Goal: Task Accomplishment & Management: Complete application form

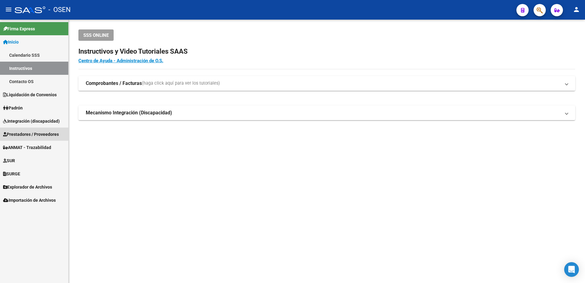
click at [51, 131] on span "Prestadores / Proveedores" at bounding box center [31, 134] width 56 height 7
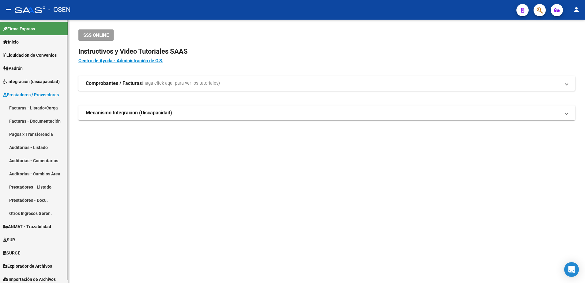
click at [52, 107] on link "Facturas - Listado/Carga" at bounding box center [34, 107] width 68 height 13
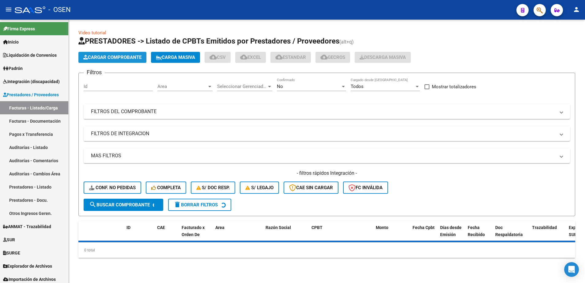
click at [123, 61] on button "Cargar Comprobante" at bounding box center [112, 57] width 68 height 11
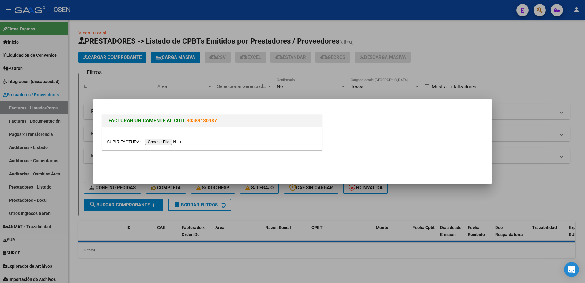
click at [158, 142] on input "file" at bounding box center [145, 141] width 77 height 6
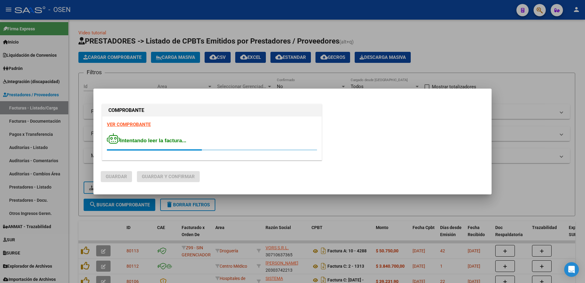
click at [117, 122] on strong "VER COMPROBANTE" at bounding box center [129, 125] width 44 height 6
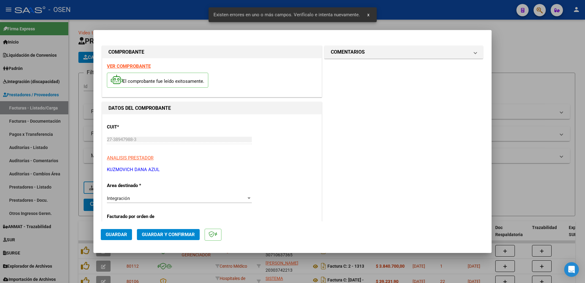
scroll to position [141, 0]
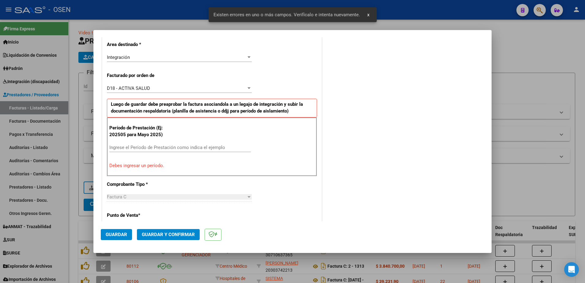
click at [184, 148] on input "Ingrese el Período de Prestación como indica el ejemplo" at bounding box center [179, 148] width 141 height 6
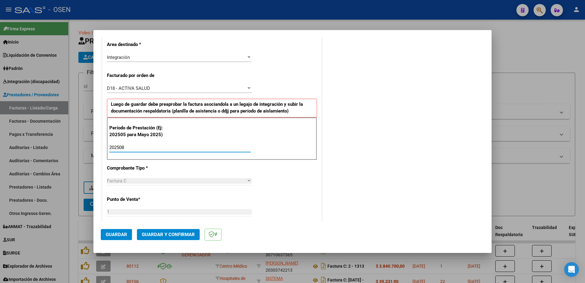
type input "202508"
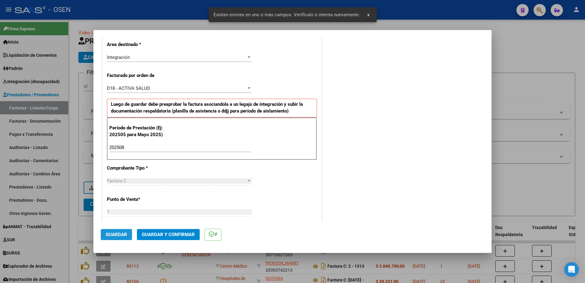
click at [124, 238] on button "Guardar" at bounding box center [116, 234] width 31 height 11
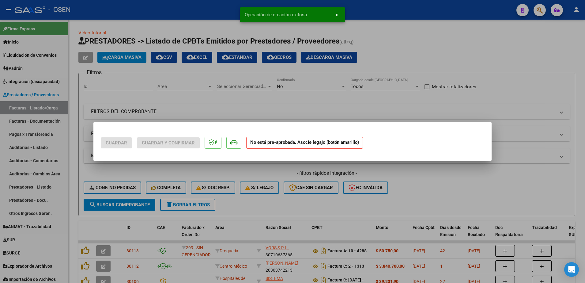
scroll to position [0, 0]
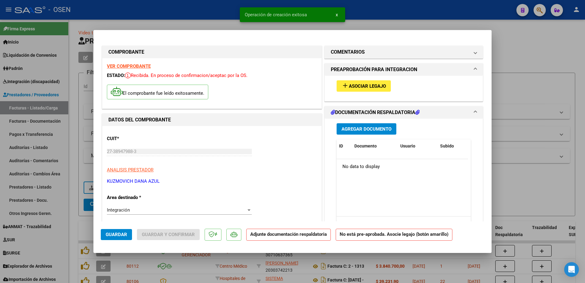
click at [362, 94] on div "add Asociar Legajo" at bounding box center [403, 86] width 143 height 21
click at [361, 90] on button "add Asociar Legajo" at bounding box center [363, 85] width 54 height 11
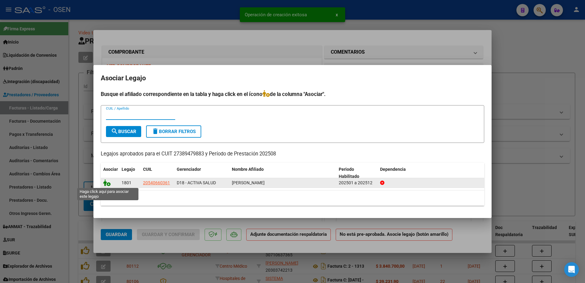
click at [108, 185] on icon at bounding box center [106, 182] width 7 height 7
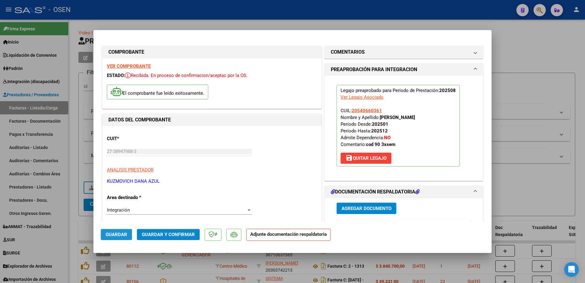
click at [119, 231] on span "Guardar" at bounding box center [116, 234] width 21 height 6
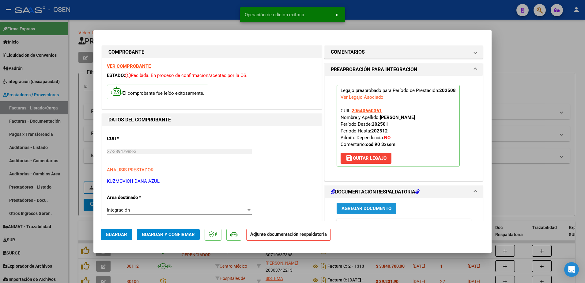
click at [381, 205] on button "Agregar Documento" at bounding box center [366, 207] width 60 height 11
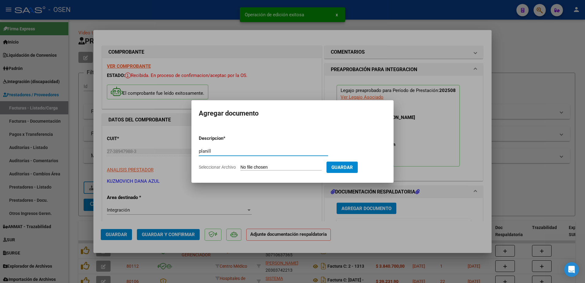
type input "planill"
click at [240, 164] on input "Seleccionar Archivo" at bounding box center [280, 167] width 81 height 6
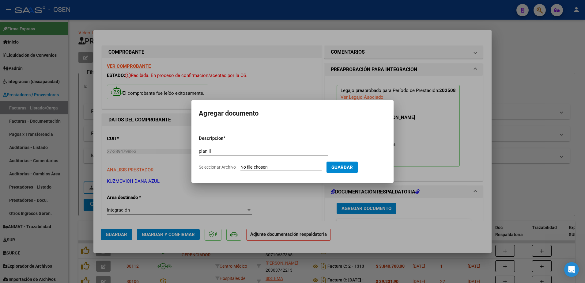
type input "C:\fakepath\Planilla asistencia [DATE] - [GEOGRAPHIC_DATA]pdf"
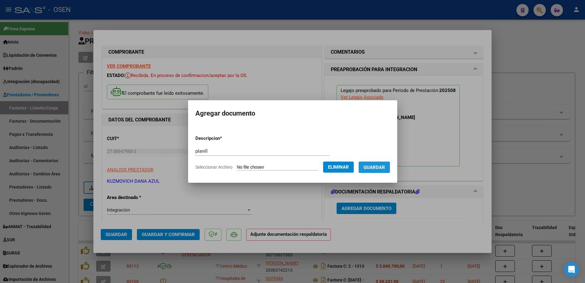
click at [376, 172] on button "Guardar" at bounding box center [374, 166] width 31 height 11
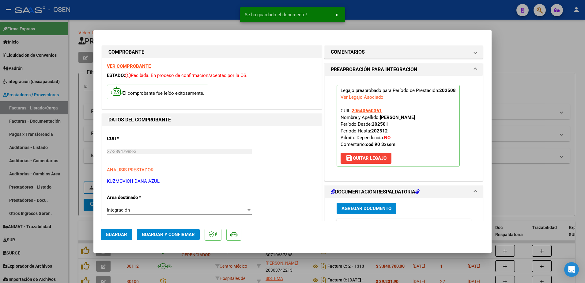
click at [114, 240] on mat-dialog-actions "Guardar Guardar y Confirmar" at bounding box center [292, 233] width 383 height 24
click at [113, 235] on span "Guardar" at bounding box center [116, 234] width 21 height 6
click at [78, 227] on div at bounding box center [292, 141] width 585 height 283
type input "$ 0,00"
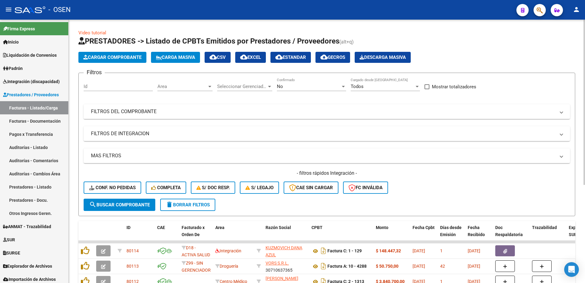
click at [132, 58] on span "Cargar Comprobante" at bounding box center [112, 57] width 58 height 6
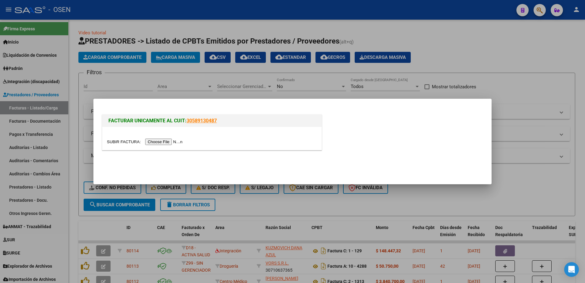
click at [156, 139] on input "file" at bounding box center [145, 141] width 77 height 6
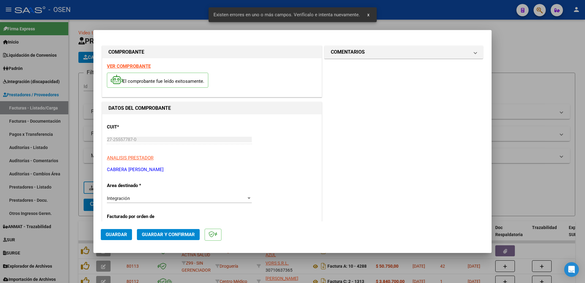
click at [136, 68] on strong "VER COMPROBANTE" at bounding box center [129, 66] width 44 height 6
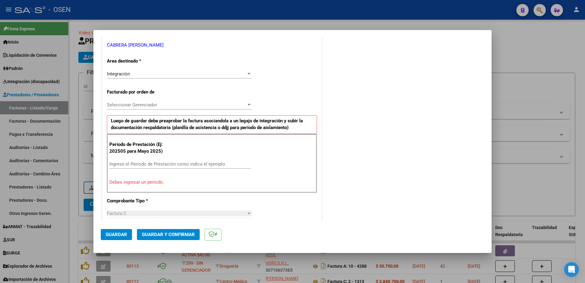
scroll to position [138, 0]
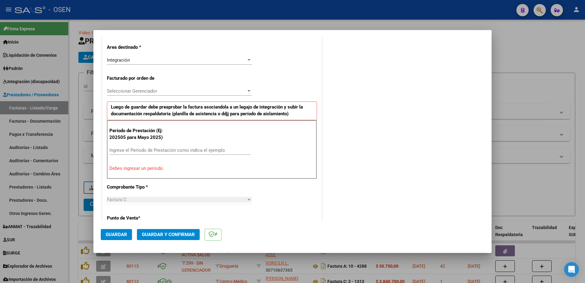
click at [154, 88] on div "Seleccionar Gerenciador Seleccionar Gerenciador" at bounding box center [179, 90] width 145 height 9
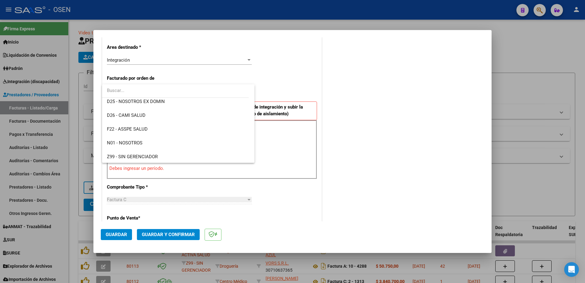
scroll to position [238, 0]
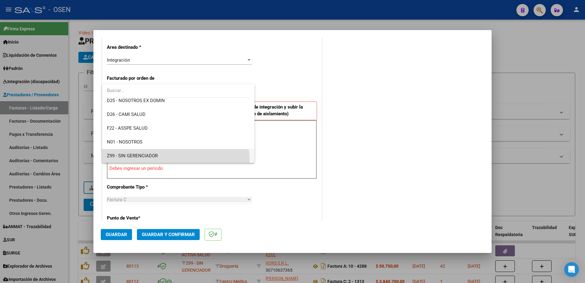
click at [160, 161] on span "Z99 - SIN GERENCIADOR" at bounding box center [178, 156] width 143 height 14
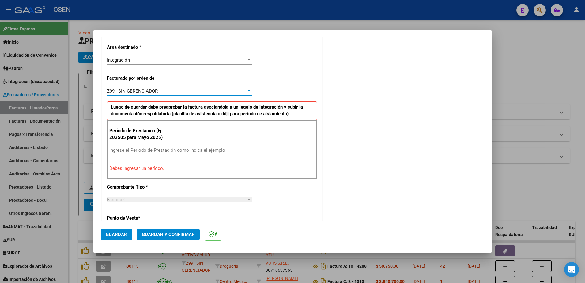
click at [157, 156] on div "Ingrese el Período de Prestación como indica el ejemplo" at bounding box center [179, 152] width 141 height 15
click at [155, 151] on input "Ingrese el Período de Prestación como indica el ejemplo" at bounding box center [179, 150] width 141 height 6
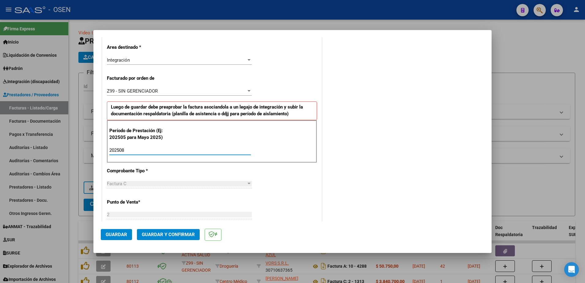
type input "202508"
click at [118, 234] on span "Guardar" at bounding box center [116, 234] width 21 height 6
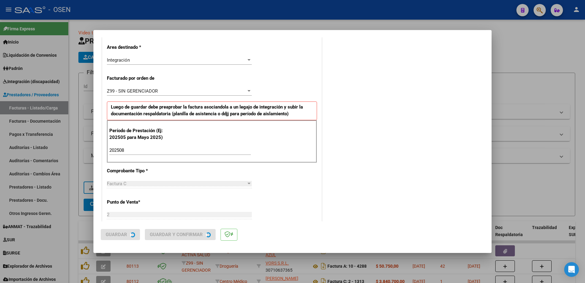
scroll to position [0, 0]
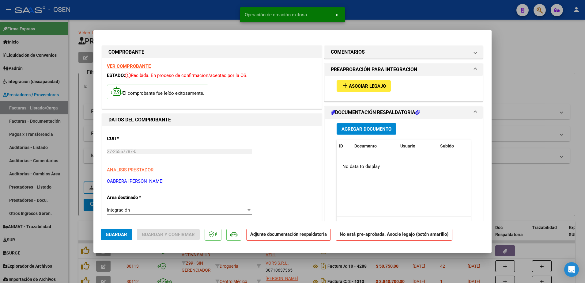
click at [357, 85] on span "Asociar Legajo" at bounding box center [367, 86] width 37 height 6
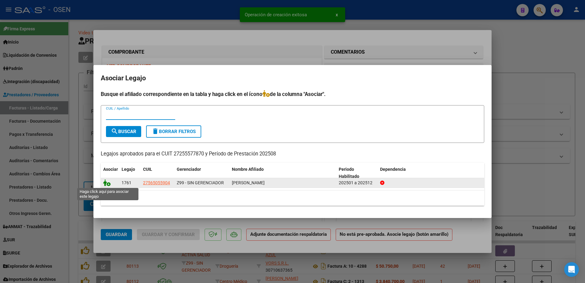
click at [107, 184] on icon at bounding box center [106, 182] width 7 height 7
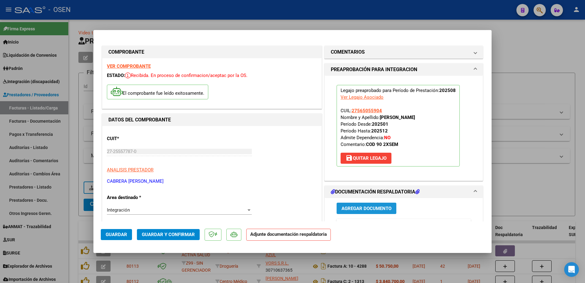
click at [385, 206] on span "Agregar Documento" at bounding box center [366, 208] width 50 height 6
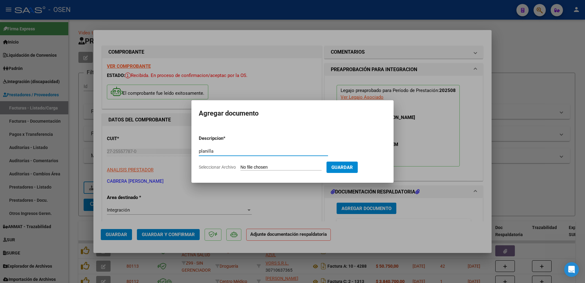
type input "planilla"
click at [240, 164] on input "Seleccionar Archivo" at bounding box center [280, 167] width 81 height 6
type input "C:\fakepath\Asistencia [PERSON_NAME].pdf"
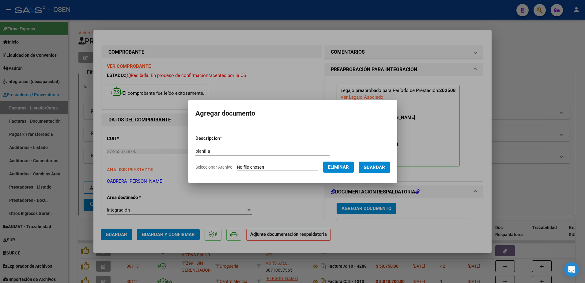
click at [377, 170] on span "Guardar" at bounding box center [373, 167] width 21 height 6
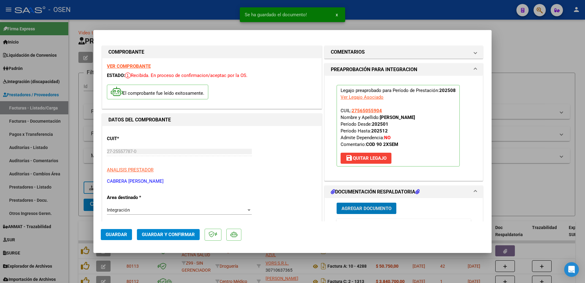
click at [127, 231] on button "Guardar" at bounding box center [116, 234] width 31 height 11
click at [74, 203] on div at bounding box center [292, 141] width 585 height 283
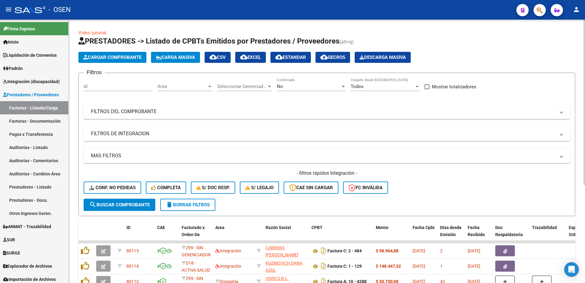
click at [134, 63] on app-list-header "PRESTADORES -> Listado de CPBTs Emitidos por Prestadores / Proveedores (alt+q) …" at bounding box center [326, 126] width 497 height 180
click at [133, 58] on span "Cargar Comprobante" at bounding box center [112, 57] width 58 height 6
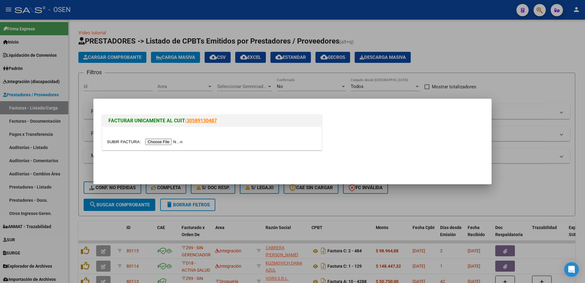
click at [162, 144] on input "file" at bounding box center [145, 141] width 77 height 6
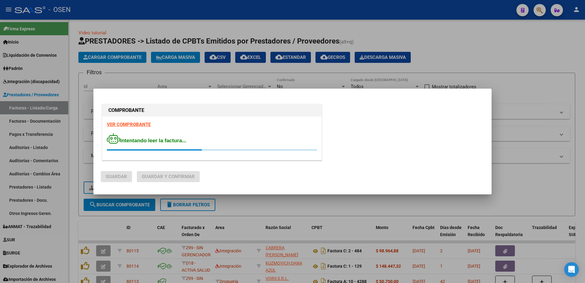
click at [116, 125] on strong "VER COMPROBANTE" at bounding box center [129, 125] width 44 height 6
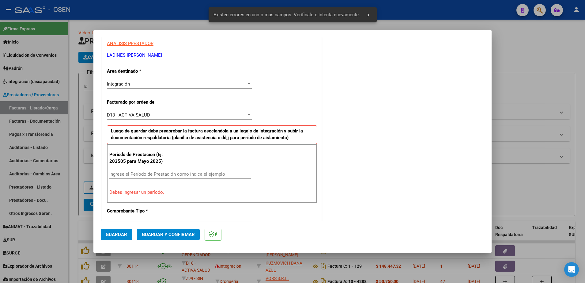
scroll to position [141, 0]
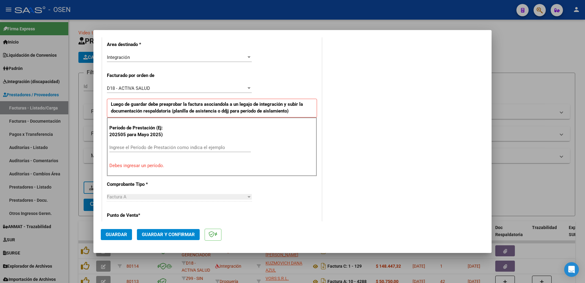
click at [176, 145] on input "Ingrese el Período de Prestación como indica el ejemplo" at bounding box center [179, 148] width 141 height 6
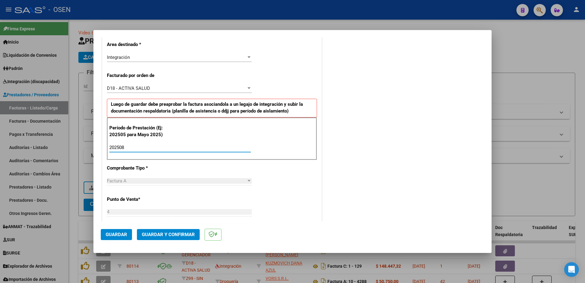
type input "202508"
click at [115, 229] on button "Guardar" at bounding box center [116, 234] width 31 height 11
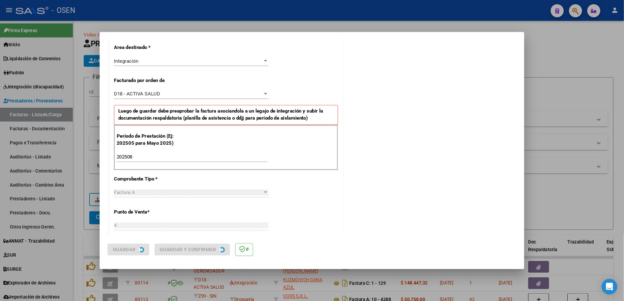
scroll to position [0, 0]
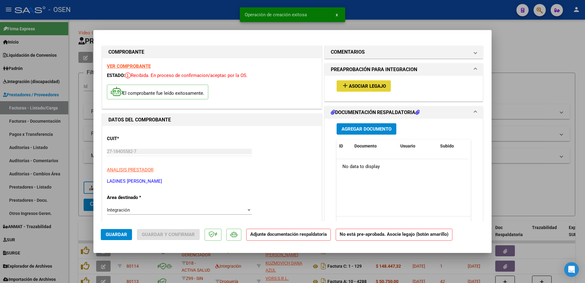
click at [369, 87] on span "Asociar Legajo" at bounding box center [367, 86] width 37 height 6
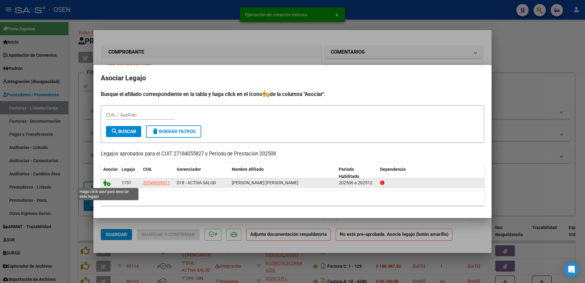
click at [103, 182] on icon at bounding box center [106, 182] width 7 height 7
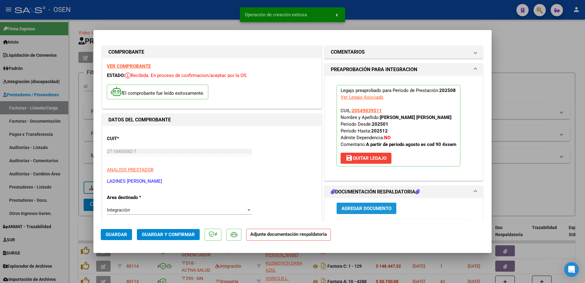
click at [380, 207] on span "Agregar Documento" at bounding box center [366, 208] width 50 height 6
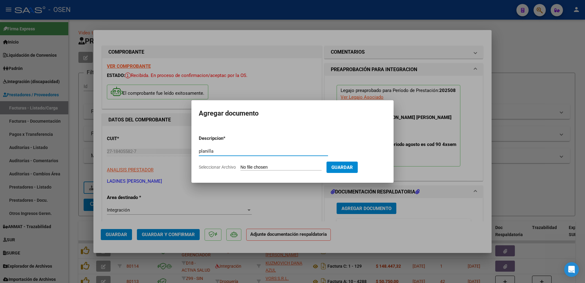
type input "planilla"
click at [240, 164] on input "Seleccionar Archivo" at bounding box center [280, 167] width 81 height 6
type input "C:\fakepath\planilla de asistencia [DATE] [PERSON_NAME] .pdf"
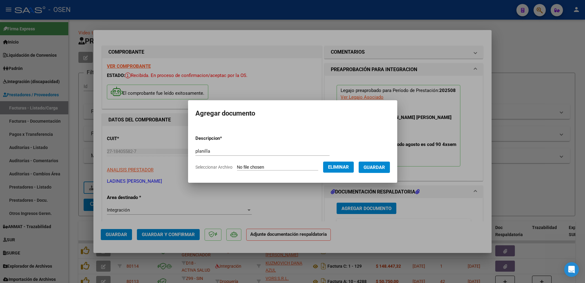
click at [382, 168] on span "Guardar" at bounding box center [373, 167] width 21 height 6
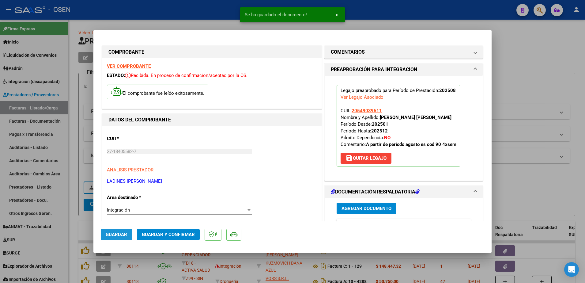
click at [122, 232] on span "Guardar" at bounding box center [116, 234] width 21 height 6
click at [76, 223] on div at bounding box center [292, 141] width 585 height 283
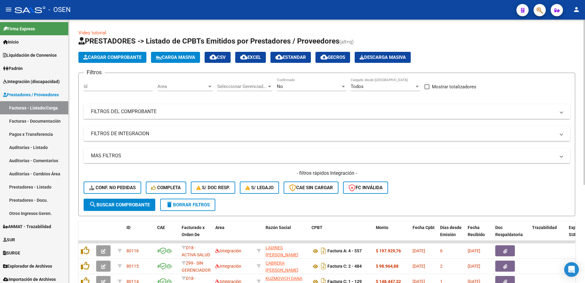
click at [296, 81] on div "No Confirmado" at bounding box center [311, 84] width 69 height 13
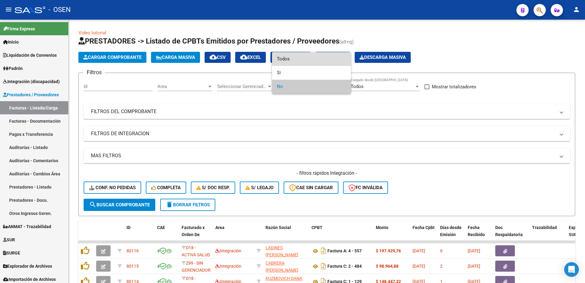
click at [291, 62] on span "Todos" at bounding box center [311, 59] width 69 height 14
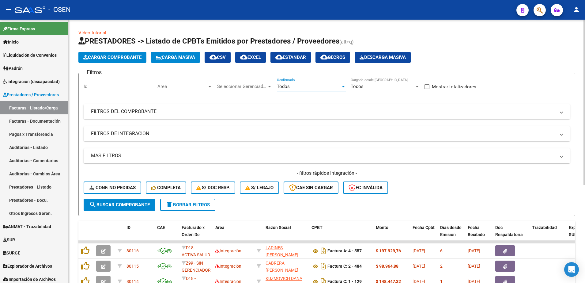
click at [290, 115] on mat-expansion-panel-header "FILTROS DEL COMPROBANTE" at bounding box center [327, 111] width 486 height 15
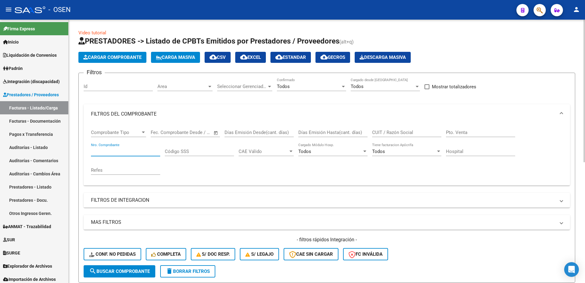
click at [97, 152] on input "Nro. Comprobante" at bounding box center [125, 151] width 69 height 6
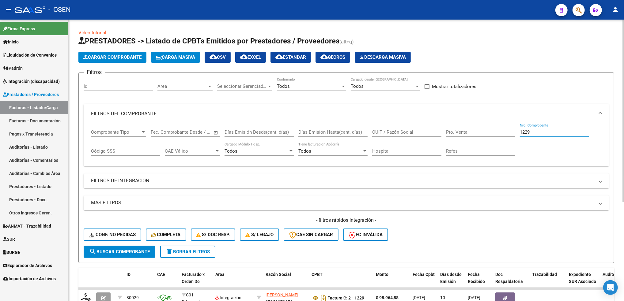
drag, startPoint x: 547, startPoint y: 132, endPoint x: 470, endPoint y: 145, distance: 78.3
click at [470, 145] on div "Comprobante Tipo Comprobante Tipo Fecha inicio – Fecha fin Fec. Comprobante Des…" at bounding box center [346, 143] width 510 height 38
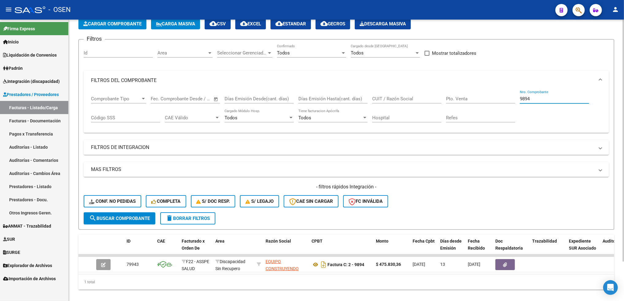
scroll to position [34, 0]
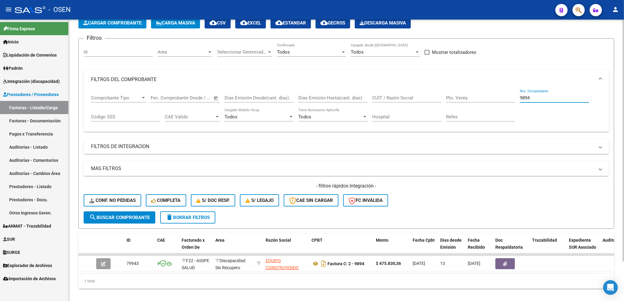
click at [584, 95] on html "menu - OSEN person Firma Express Inicio Calendario SSS Instructivos Contacto OS…" at bounding box center [312, 150] width 624 height 301
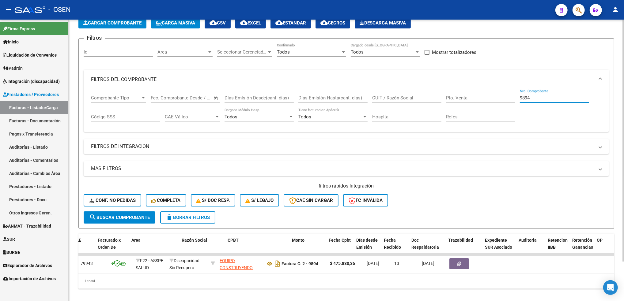
scroll to position [0, 0]
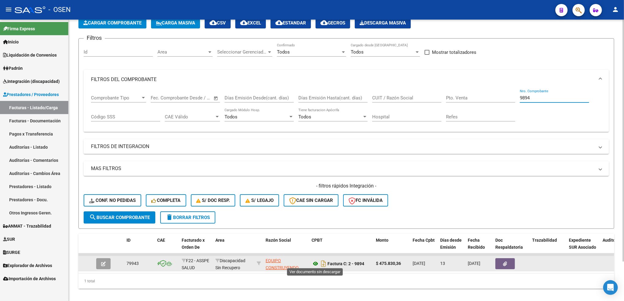
type input "9894"
click at [315, 262] on icon at bounding box center [315, 263] width 8 height 7
click at [106, 259] on button "button" at bounding box center [103, 263] width 14 height 11
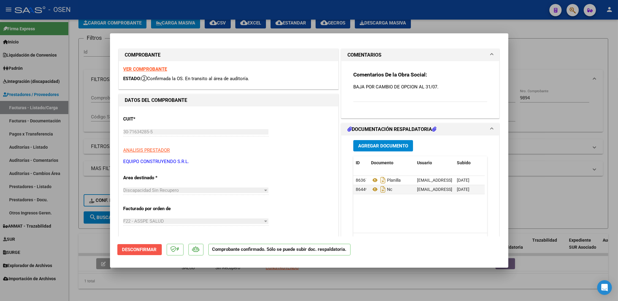
click at [145, 249] on span "Desconfirmar" at bounding box center [139, 250] width 35 height 6
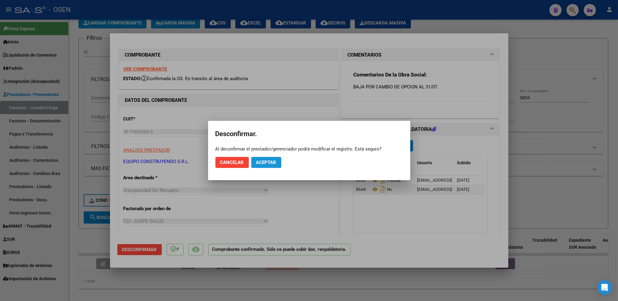
click at [263, 160] on span "Aceptar" at bounding box center [266, 163] width 20 height 6
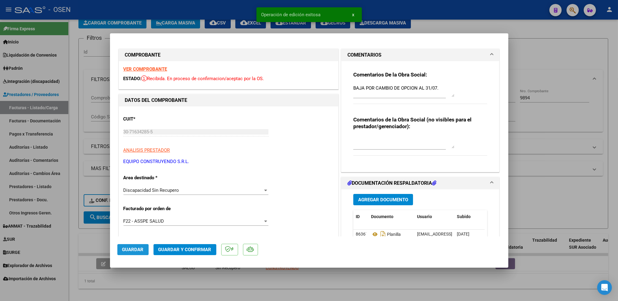
click at [135, 249] on span "Guardar" at bounding box center [132, 250] width 21 height 6
click at [249, 280] on div at bounding box center [309, 150] width 618 height 301
type input "$ 0,00"
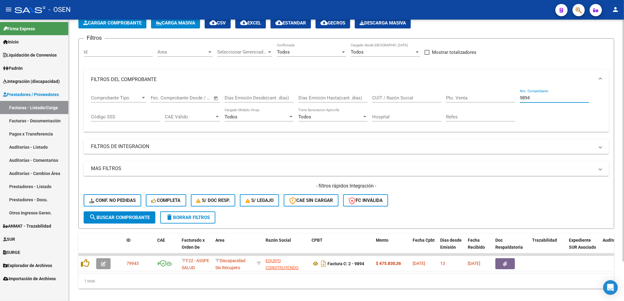
drag, startPoint x: 533, startPoint y: 96, endPoint x: 460, endPoint y: 119, distance: 77.0
click at [460, 119] on div "Comprobante Tipo Comprobante Tipo Fecha inicio – Fecha fin Fec. Comprobante Des…" at bounding box center [346, 108] width 510 height 38
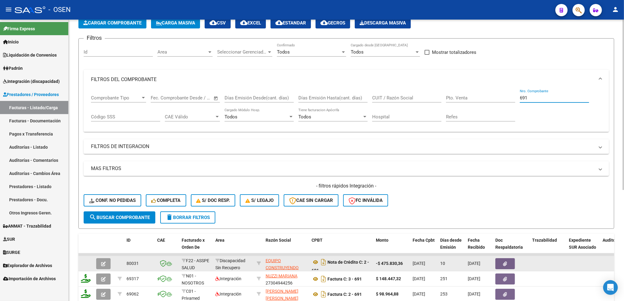
type input "691"
click at [107, 261] on button "button" at bounding box center [103, 263] width 14 height 11
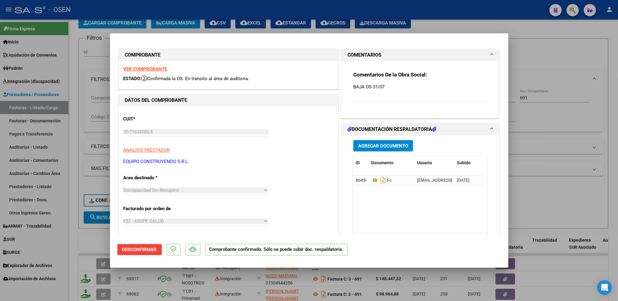
click at [145, 251] on span "Desconfirmar" at bounding box center [139, 250] width 35 height 6
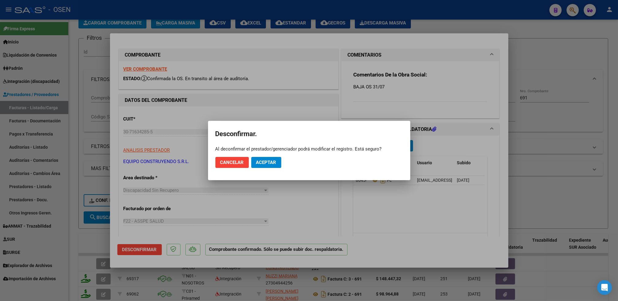
click at [267, 168] on mat-dialog-actions "Cancelar Aceptar" at bounding box center [308, 162] width 187 height 21
click at [267, 163] on span "Aceptar" at bounding box center [266, 163] width 20 height 6
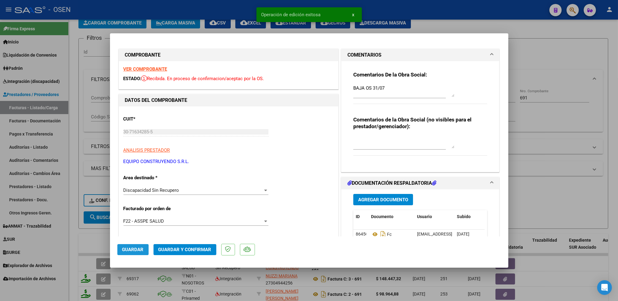
click at [133, 249] on span "Guardar" at bounding box center [132, 250] width 21 height 6
click at [93, 233] on div at bounding box center [309, 150] width 618 height 301
type input "$ 0,00"
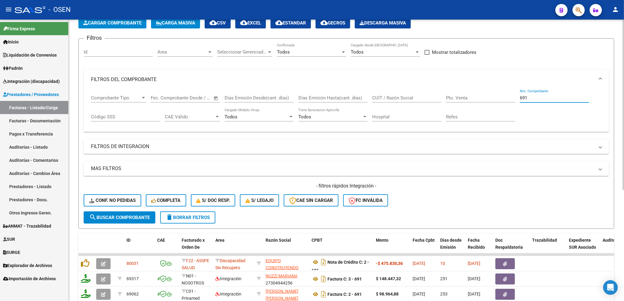
drag, startPoint x: 534, startPoint y: 96, endPoint x: 468, endPoint y: 107, distance: 67.0
click at [468, 107] on div "Comprobante Tipo Comprobante Tipo Fecha inicio – Fecha fin Fec. Comprobante Des…" at bounding box center [346, 108] width 510 height 38
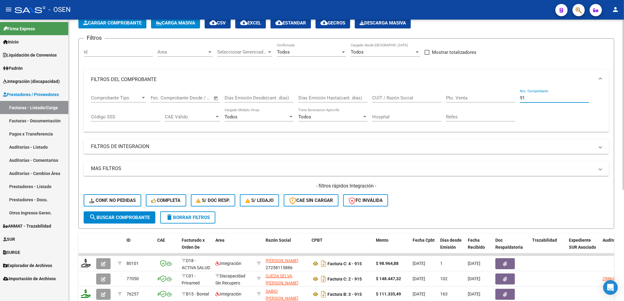
type input "9"
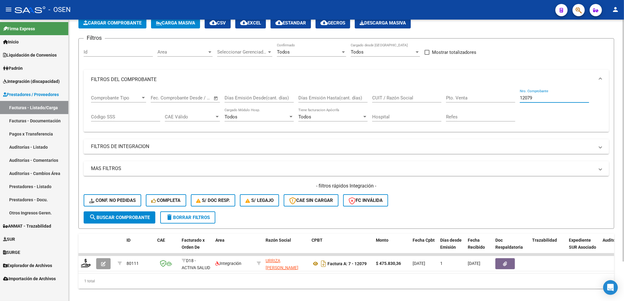
type input "12079"
click at [183, 219] on span "delete Borrar Filtros" at bounding box center [188, 218] width 44 height 6
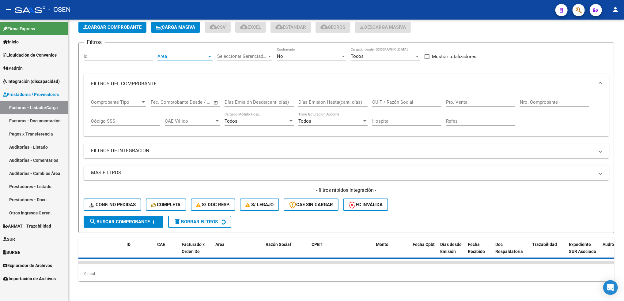
click at [190, 54] on span "Area" at bounding box center [182, 57] width 50 height 6
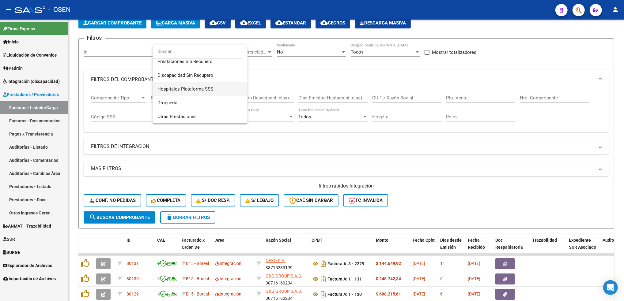
scroll to position [116, 0]
click at [211, 72] on span "Discapacidad Sin Recupero" at bounding box center [185, 74] width 56 height 6
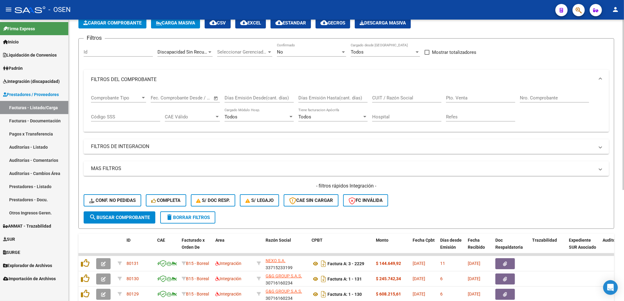
click at [203, 47] on div "Discapacidad Sin Recupero Area" at bounding box center [184, 49] width 55 height 13
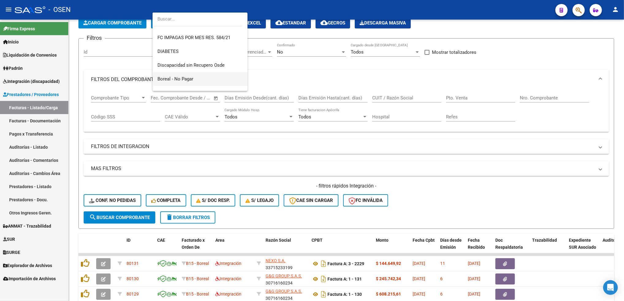
scroll to position [263, 0]
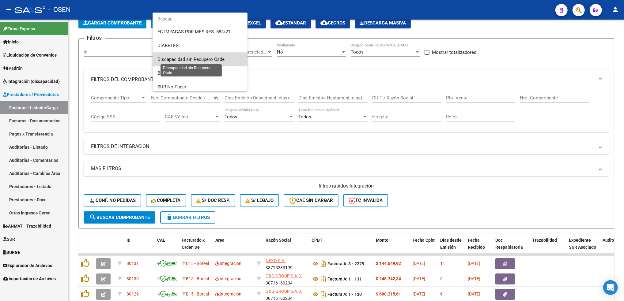
click at [211, 62] on span "Discapacidad sin Recupero Osde" at bounding box center [190, 60] width 67 height 6
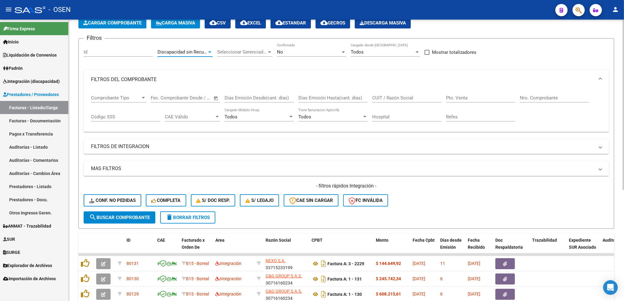
click at [131, 212] on button "search Buscar Comprobante" at bounding box center [120, 218] width 72 height 12
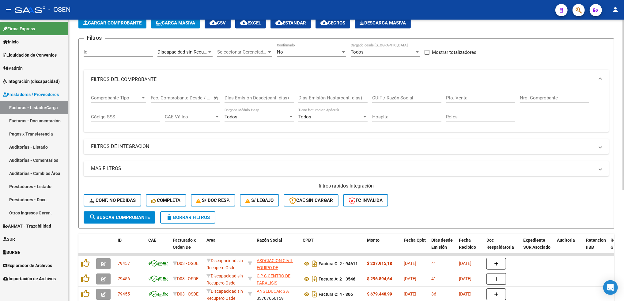
click at [198, 68] on div "Filtros Id Discapacidad sin Recupero Osde Area Seleccionar Gerenciador Seleccio…" at bounding box center [346, 127] width 525 height 168
click at [150, 77] on mat-panel-title "FILTROS DEL COMPROBANTE" at bounding box center [342, 79] width 503 height 7
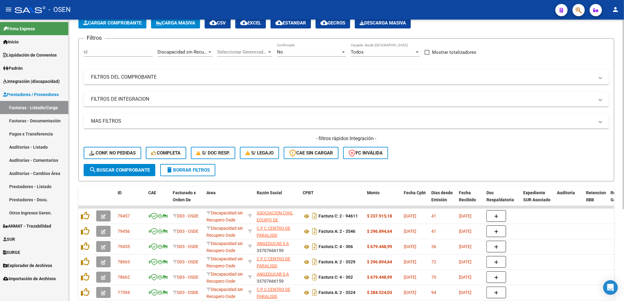
click at [130, 121] on mat-panel-title "MAS FILTROS" at bounding box center [342, 121] width 503 height 7
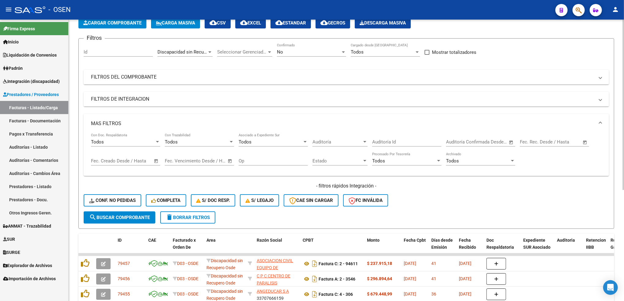
click at [154, 159] on span "Open calendar" at bounding box center [156, 161] width 15 height 15
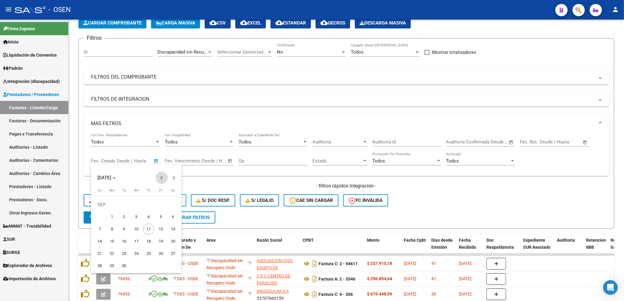
click at [159, 179] on span "Previous month" at bounding box center [162, 178] width 12 height 12
click at [160, 206] on span "1" at bounding box center [160, 204] width 11 height 11
type input "[DATE]"
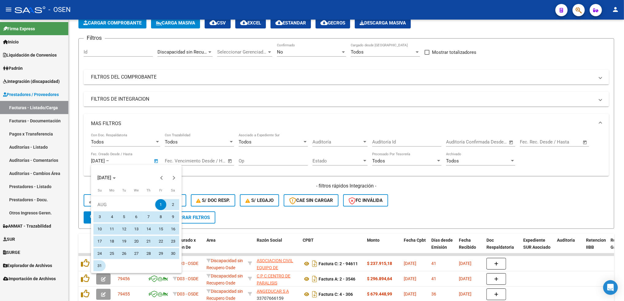
click at [97, 265] on span "31" at bounding box center [99, 266] width 11 height 11
type input "[DATE]"
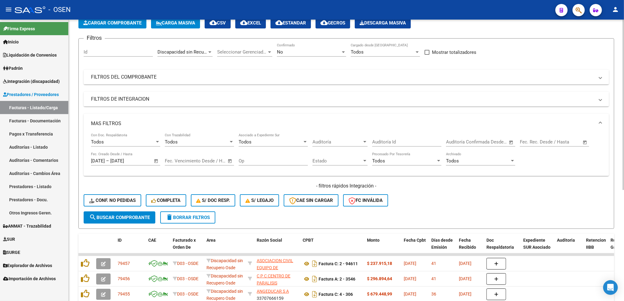
click at [136, 219] on span "search Buscar Comprobante" at bounding box center [119, 218] width 61 height 6
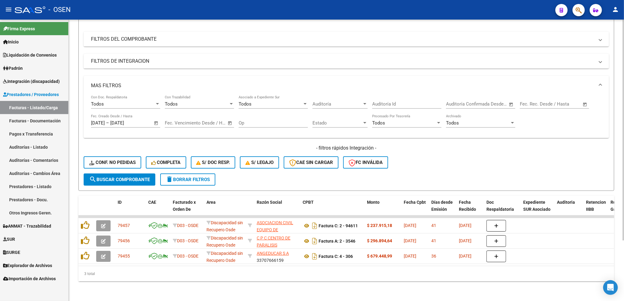
click at [584, 132] on html "menu - OSEN person Firma Express Inicio Calendario SSS Instructivos Contacto OS…" at bounding box center [312, 150] width 624 height 301
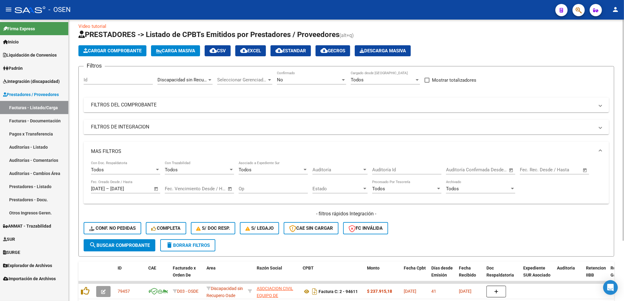
scroll to position [5, 0]
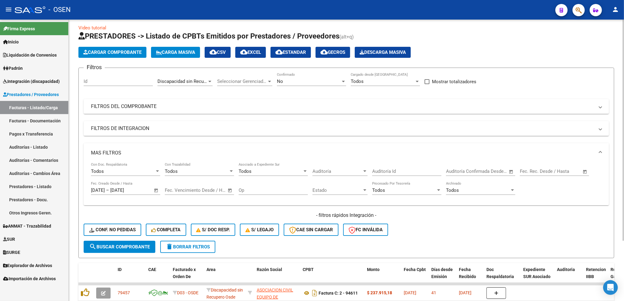
click at [584, 98] on div "Video tutorial PRESTADORES -> Listado de CPBTs Emitidos por Prestadores / Prove…" at bounding box center [347, 192] width 557 height 354
click at [225, 53] on span "cloud_download CSV" at bounding box center [217, 53] width 16 height 6
click at [53, 88] on link "Prestadores / Proveedores" at bounding box center [34, 94] width 68 height 13
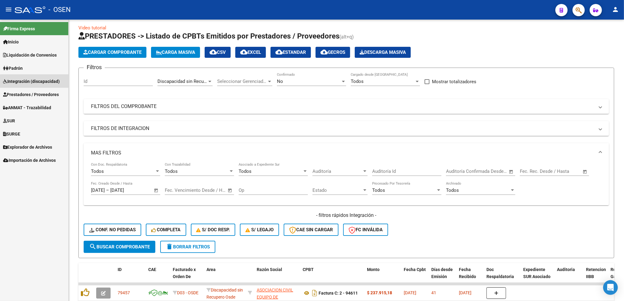
click at [47, 82] on span "Integración (discapacidad)" at bounding box center [31, 81] width 57 height 7
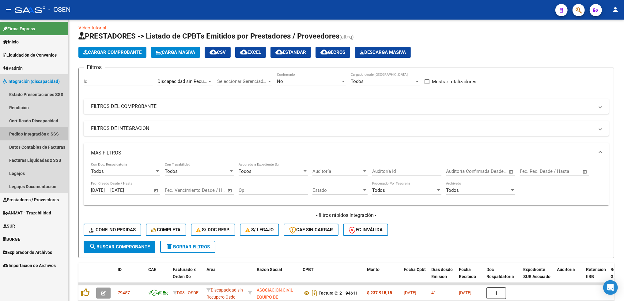
click at [41, 130] on link "Pedido Integración a SSS" at bounding box center [34, 133] width 68 height 13
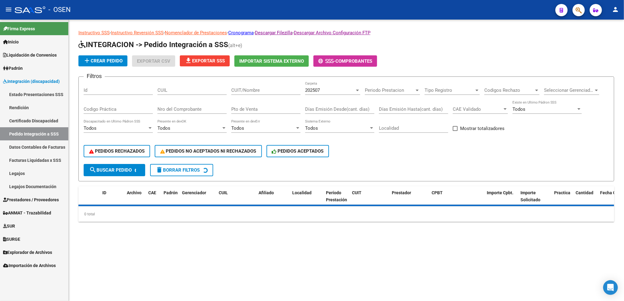
click at [332, 92] on div "202507" at bounding box center [330, 91] width 50 height 6
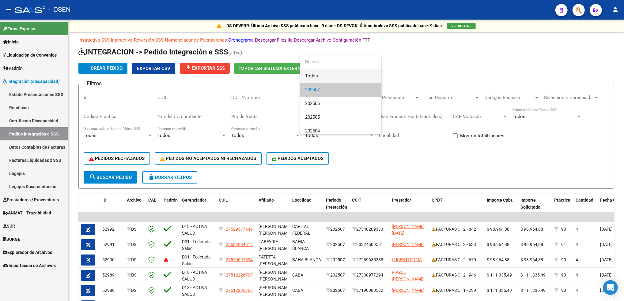
click at [330, 79] on span "Todos" at bounding box center [340, 76] width 71 height 14
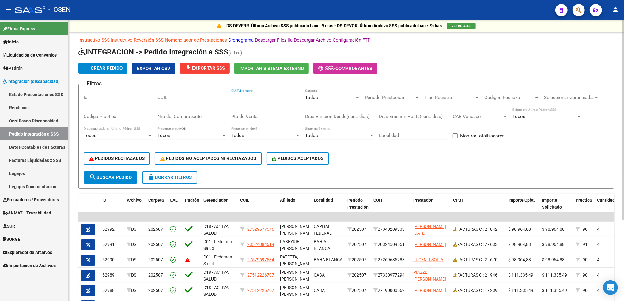
click at [254, 98] on input "CUIT/Nombre" at bounding box center [265, 98] width 69 height 6
paste input "27214188738"
type input "27214188738"
click at [199, 118] on div "Nro del Comprobante" at bounding box center [191, 114] width 69 height 13
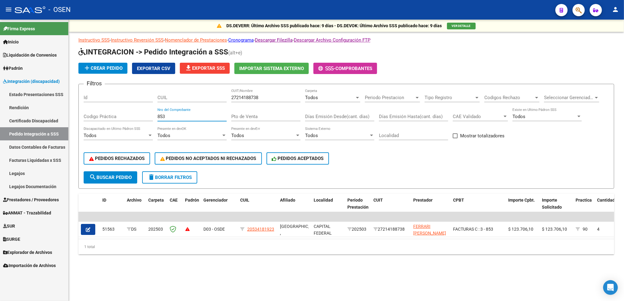
type input "853"
click at [24, 171] on link "Legajos" at bounding box center [34, 173] width 68 height 13
